Goal: Communication & Community: Ask a question

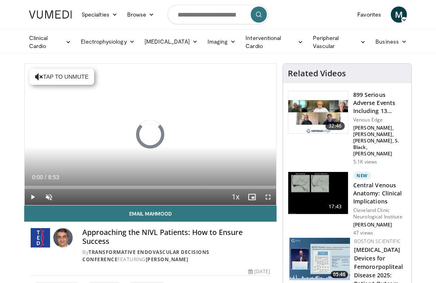
click at [57, 195] on div "Volume Level" at bounding box center [57, 196] width 0 height 3
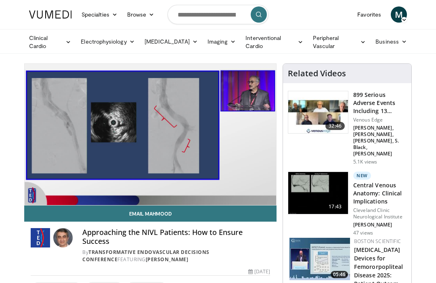
click at [42, 206] on link "Email Mahmood" at bounding box center [150, 213] width 252 height 16
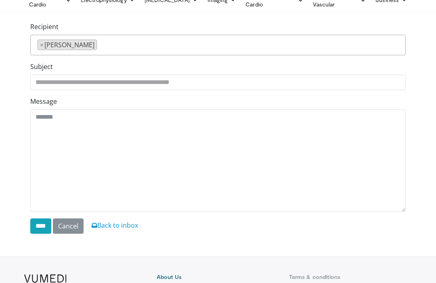
scroll to position [41, 0]
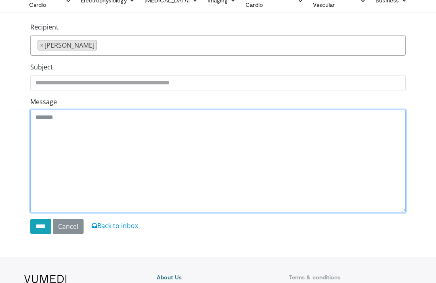
click at [314, 178] on textarea "Message" at bounding box center [217, 161] width 375 height 103
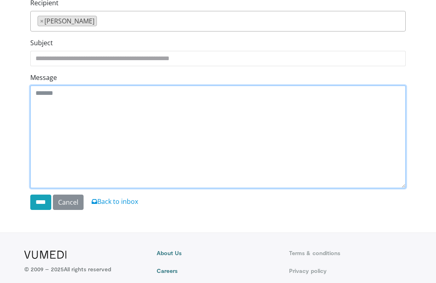
scroll to position [5, 0]
